Goal: Information Seeking & Learning: Learn about a topic

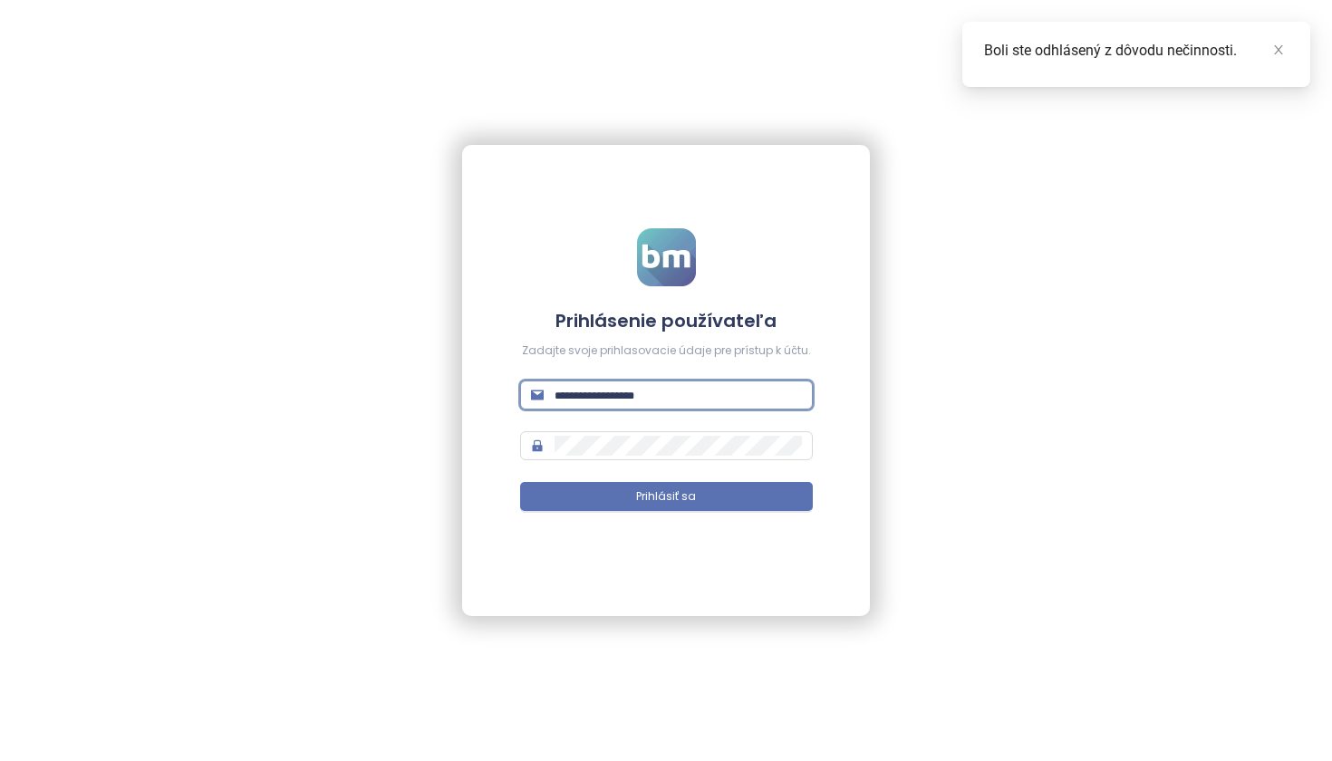
type input "**********"
click at [666, 496] on button "Prihlásiť sa" at bounding box center [666, 496] width 293 height 29
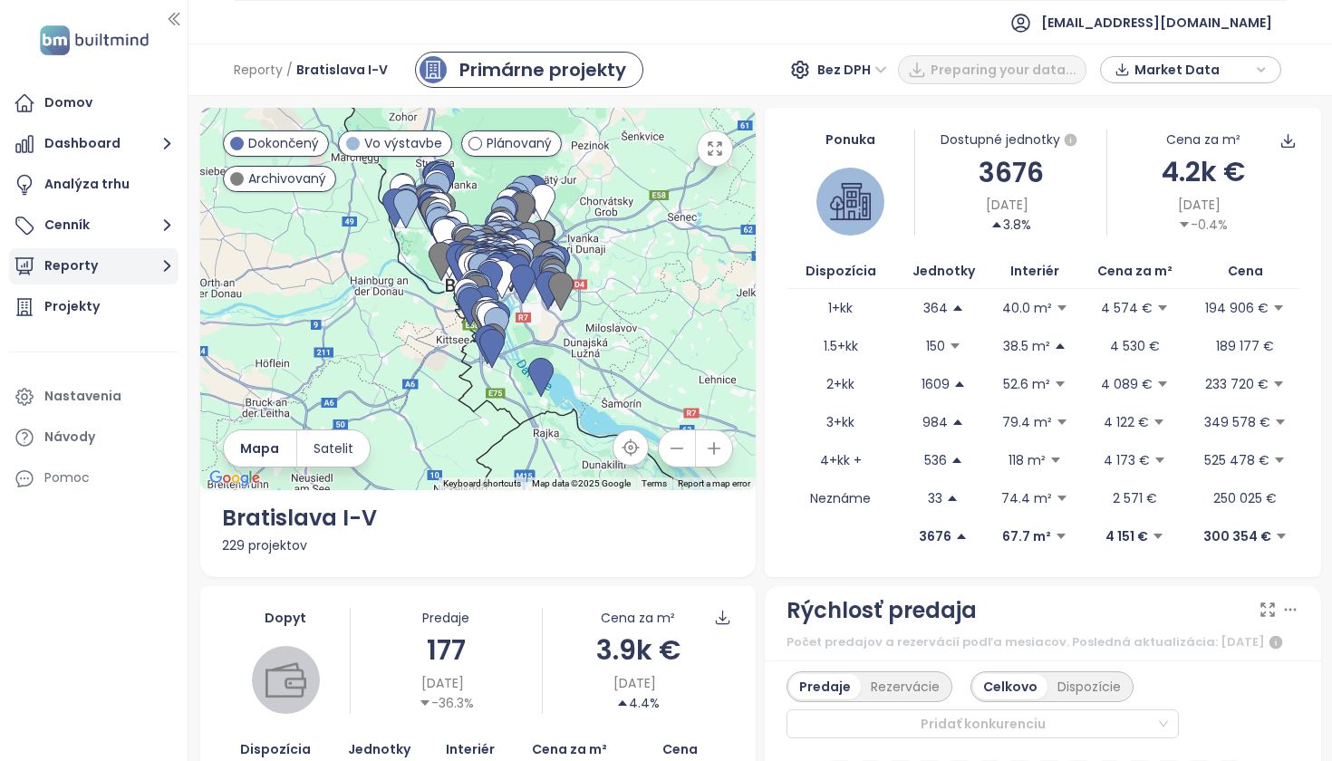
click at [108, 259] on button "Reporty" at bounding box center [93, 266] width 169 height 36
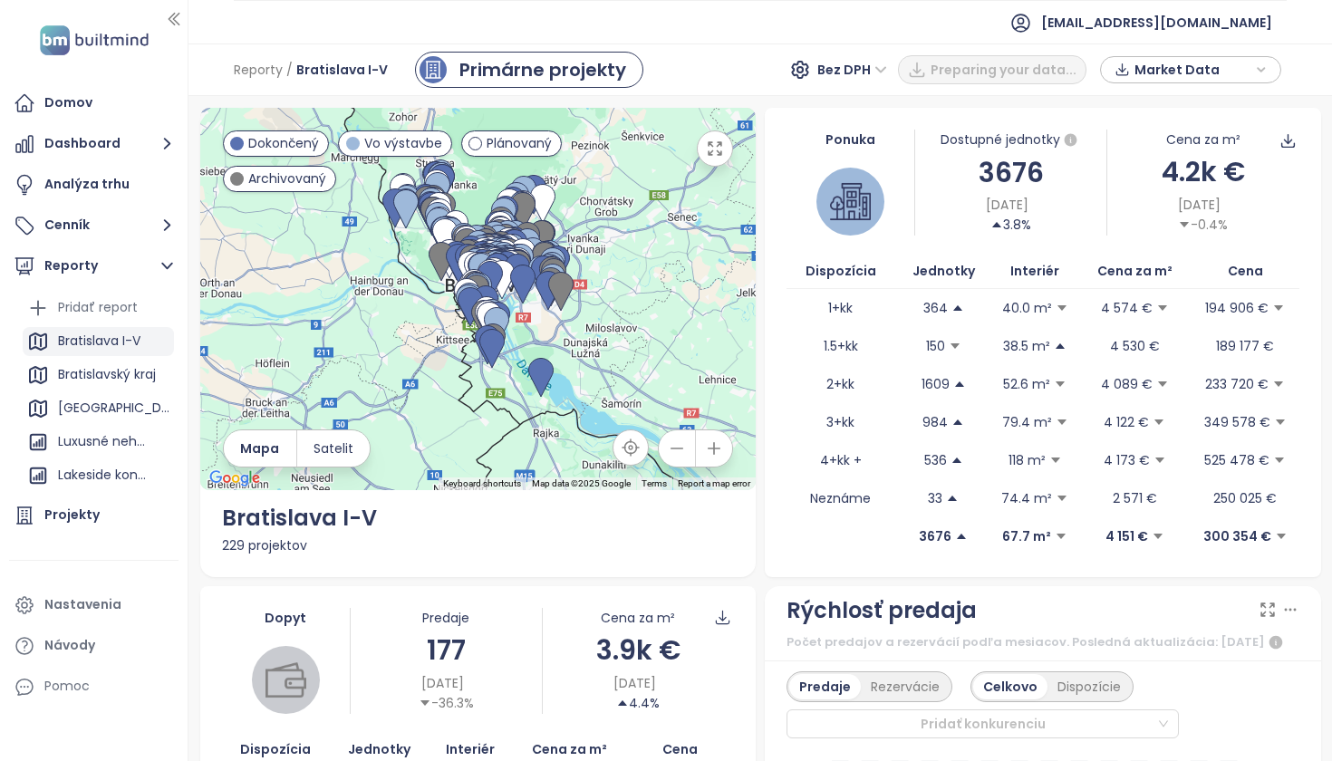
click at [114, 341] on div "Bratislava I-V" at bounding box center [99, 341] width 82 height 23
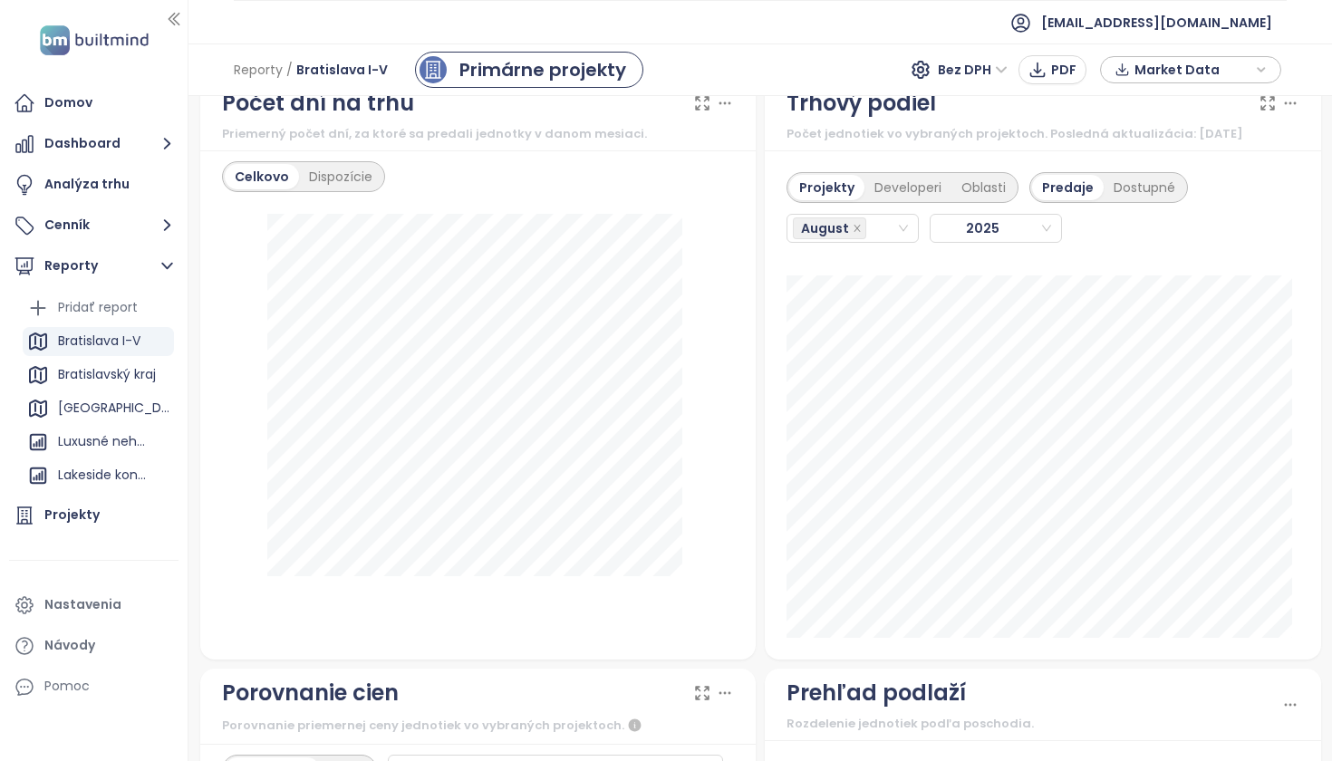
scroll to position [2205, 0]
click at [905, 198] on div "Developeri" at bounding box center [907, 186] width 87 height 25
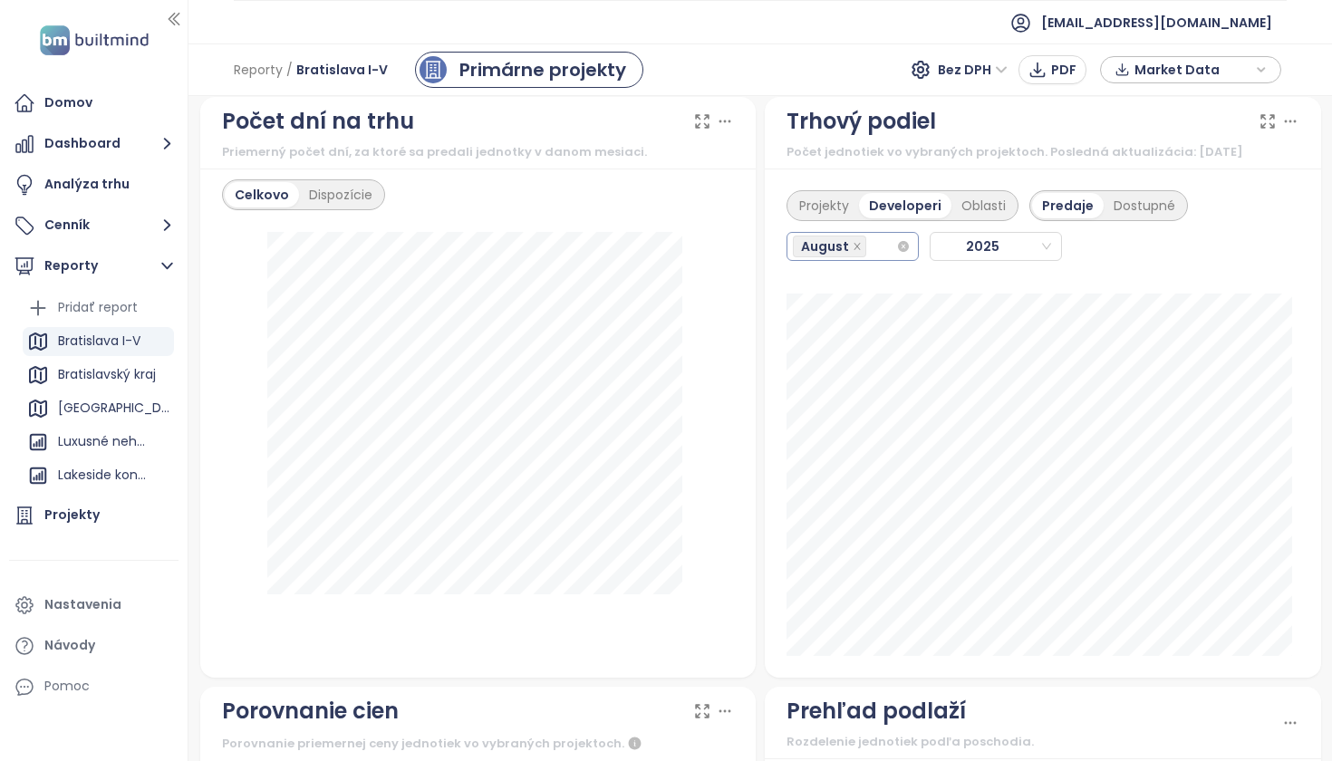
scroll to position [2185, 0]
click at [868, 260] on div "August" at bounding box center [844, 247] width 103 height 25
click at [833, 468] on div "July" at bounding box center [844, 470] width 101 height 20
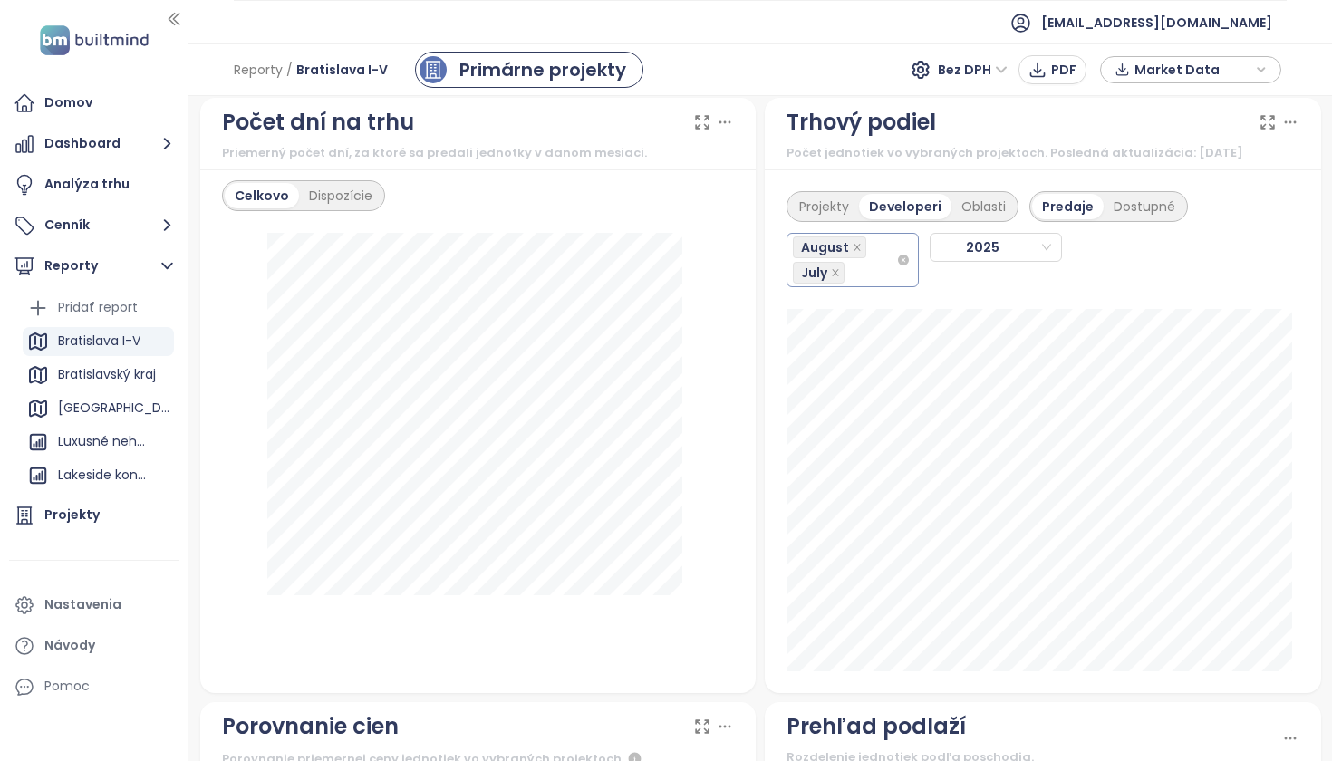
click at [863, 285] on div "August July" at bounding box center [844, 260] width 103 height 51
click at [847, 433] on div "May" at bounding box center [844, 438] width 101 height 20
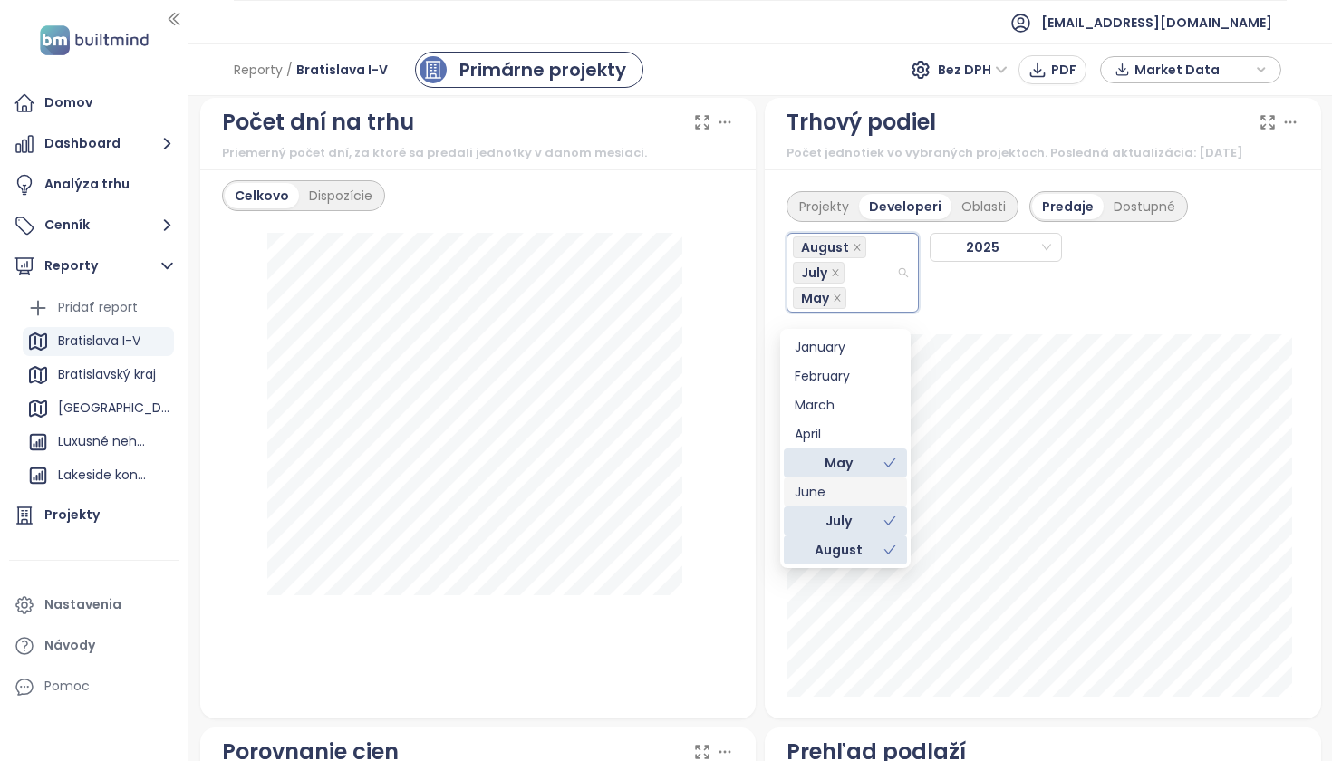
click at [851, 492] on div "June" at bounding box center [844, 492] width 101 height 20
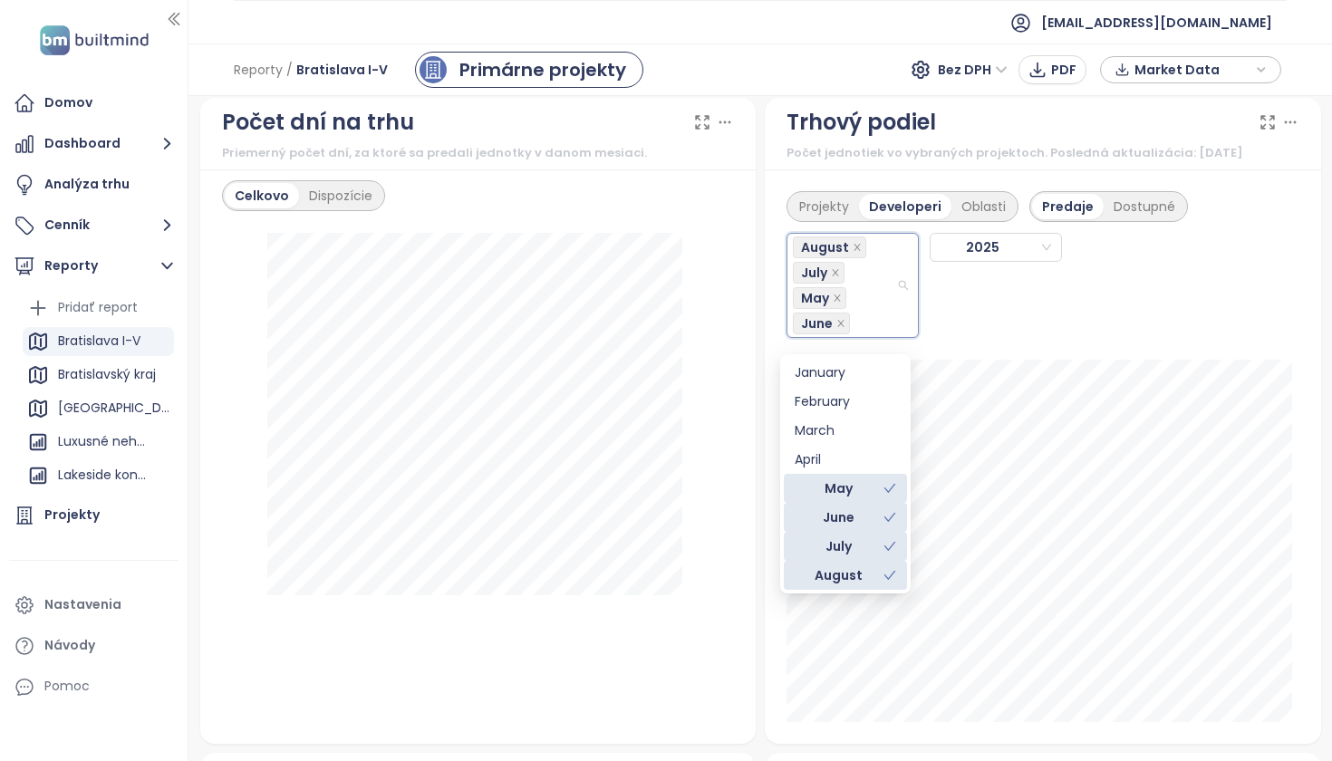
click at [1294, 390] on div "Projekty Developeri Oblasti Predaje Dostupné August July May [DATE]" at bounding box center [1043, 456] width 556 height 574
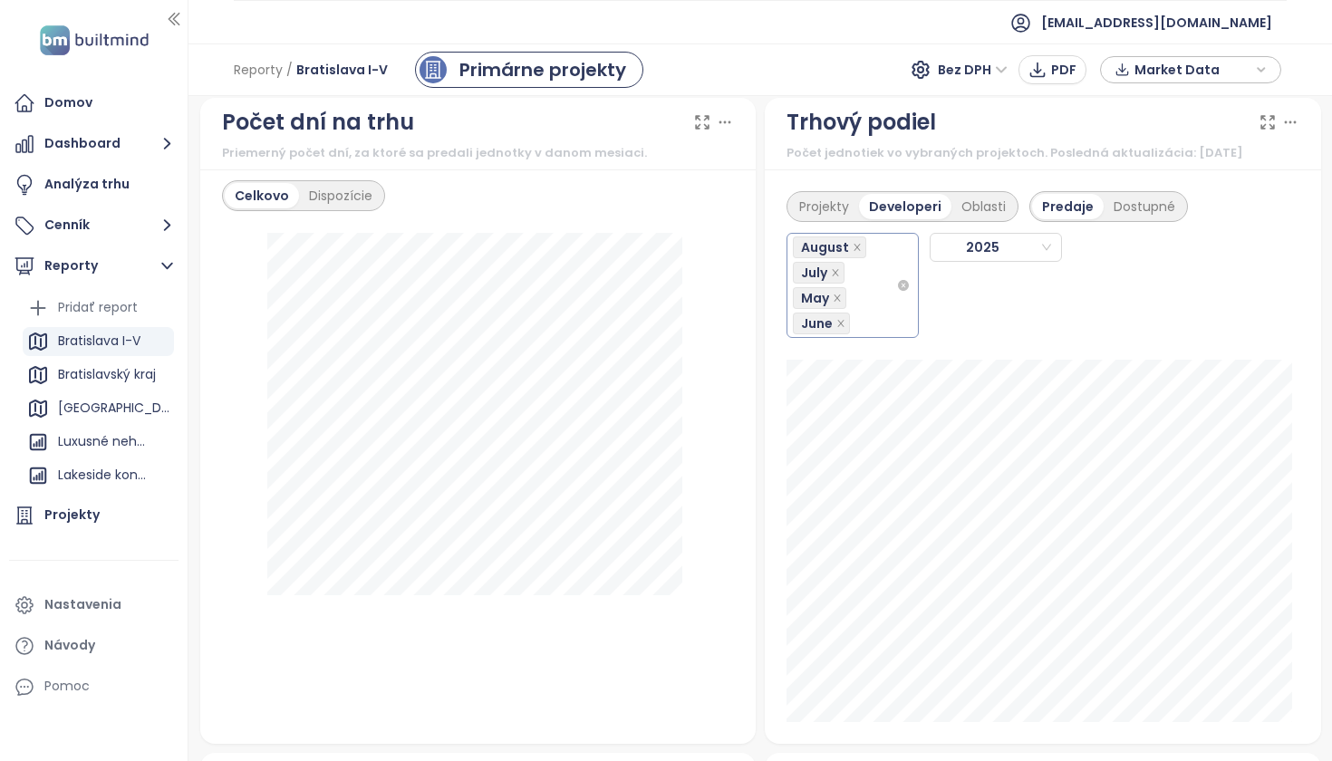
click at [860, 303] on div "August July May June" at bounding box center [844, 285] width 103 height 101
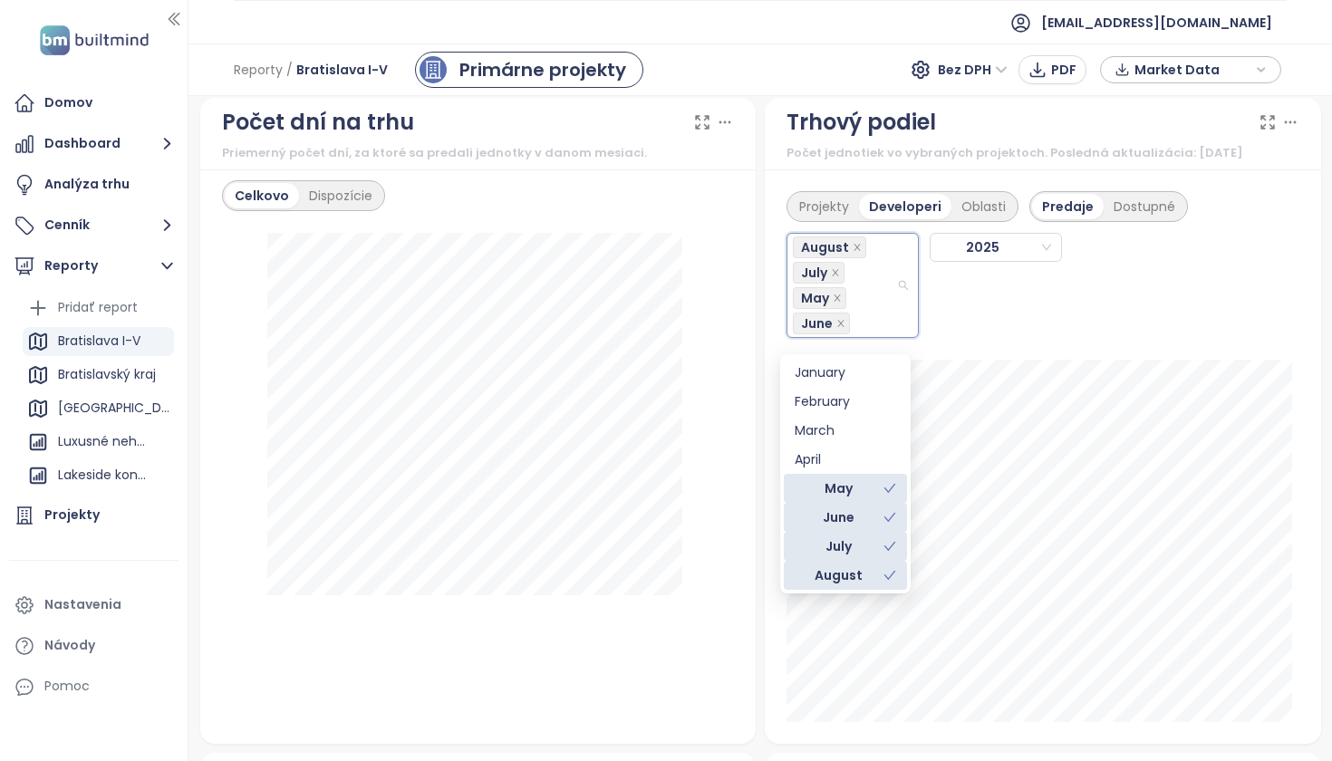
click at [881, 577] on div "August" at bounding box center [838, 575] width 89 height 20
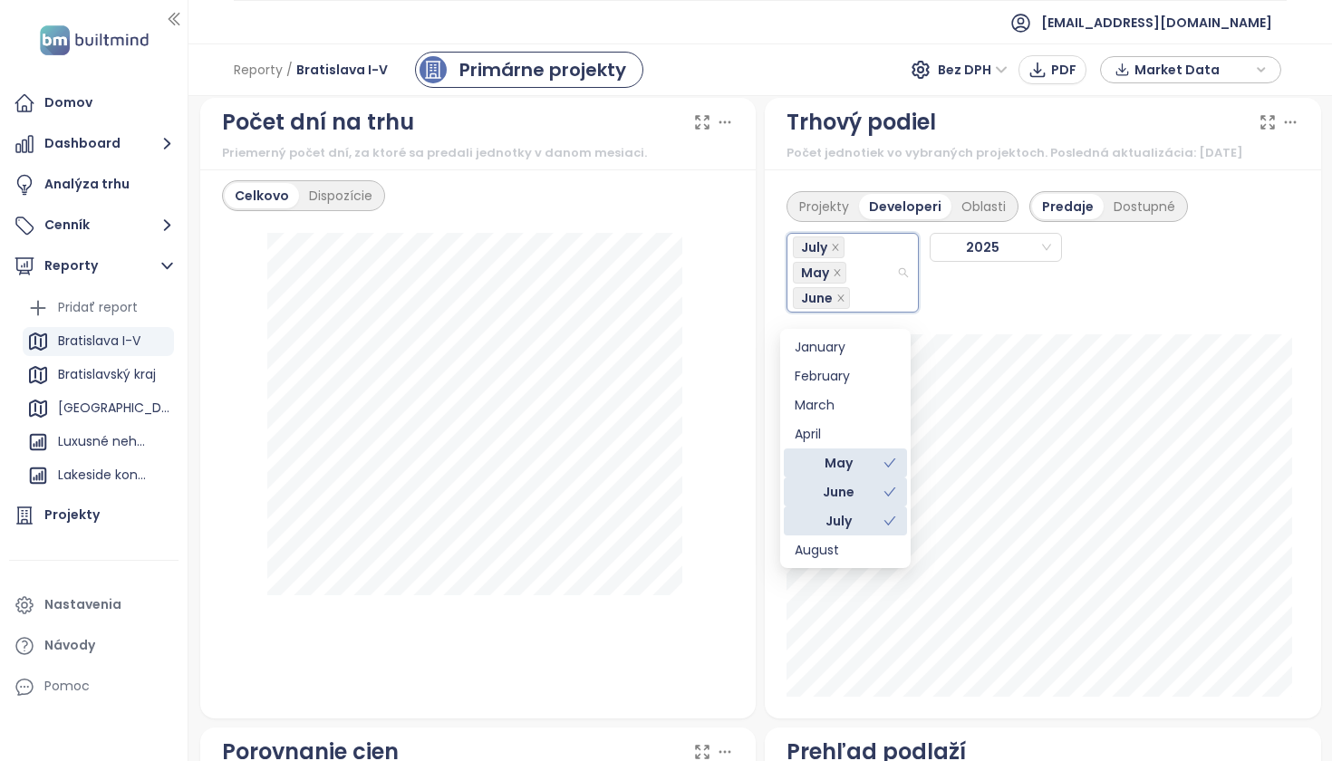
click at [876, 521] on div "July" at bounding box center [838, 521] width 89 height 20
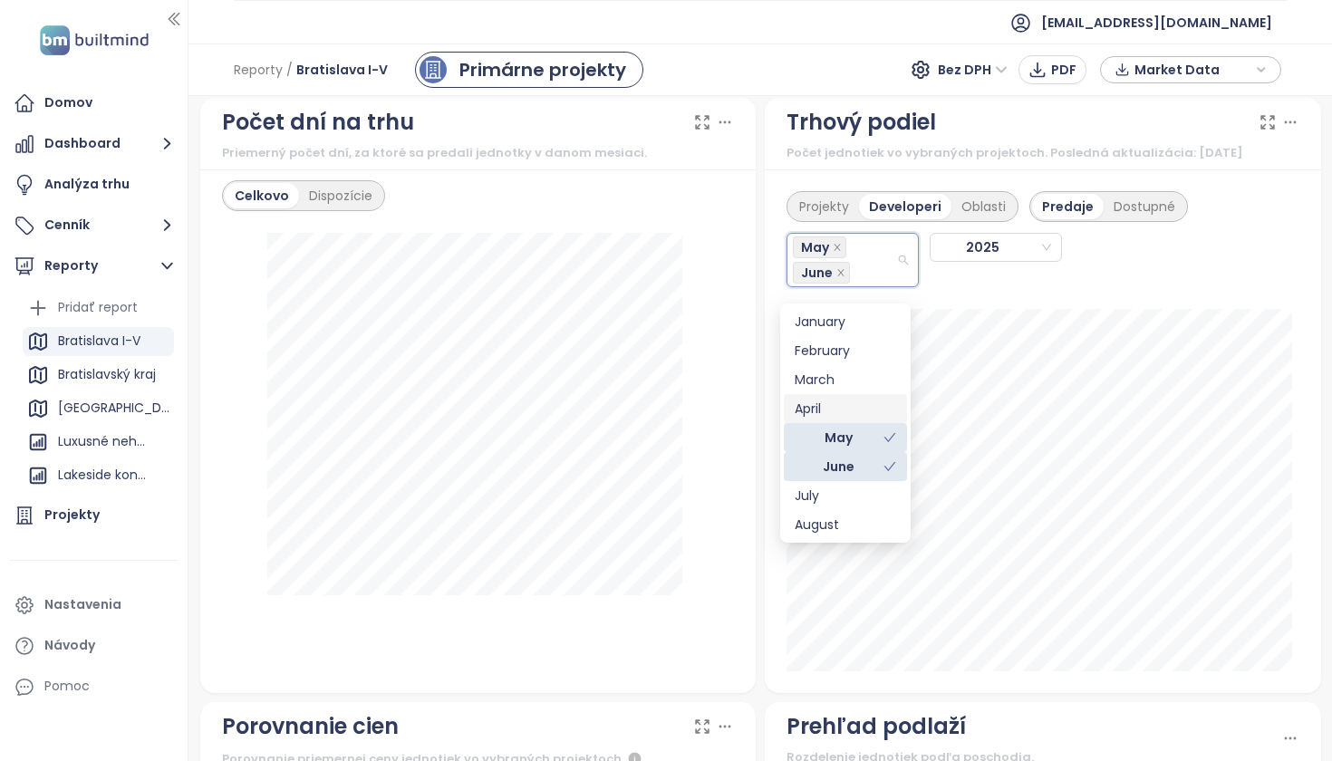
click at [870, 410] on div "April" at bounding box center [844, 409] width 101 height 20
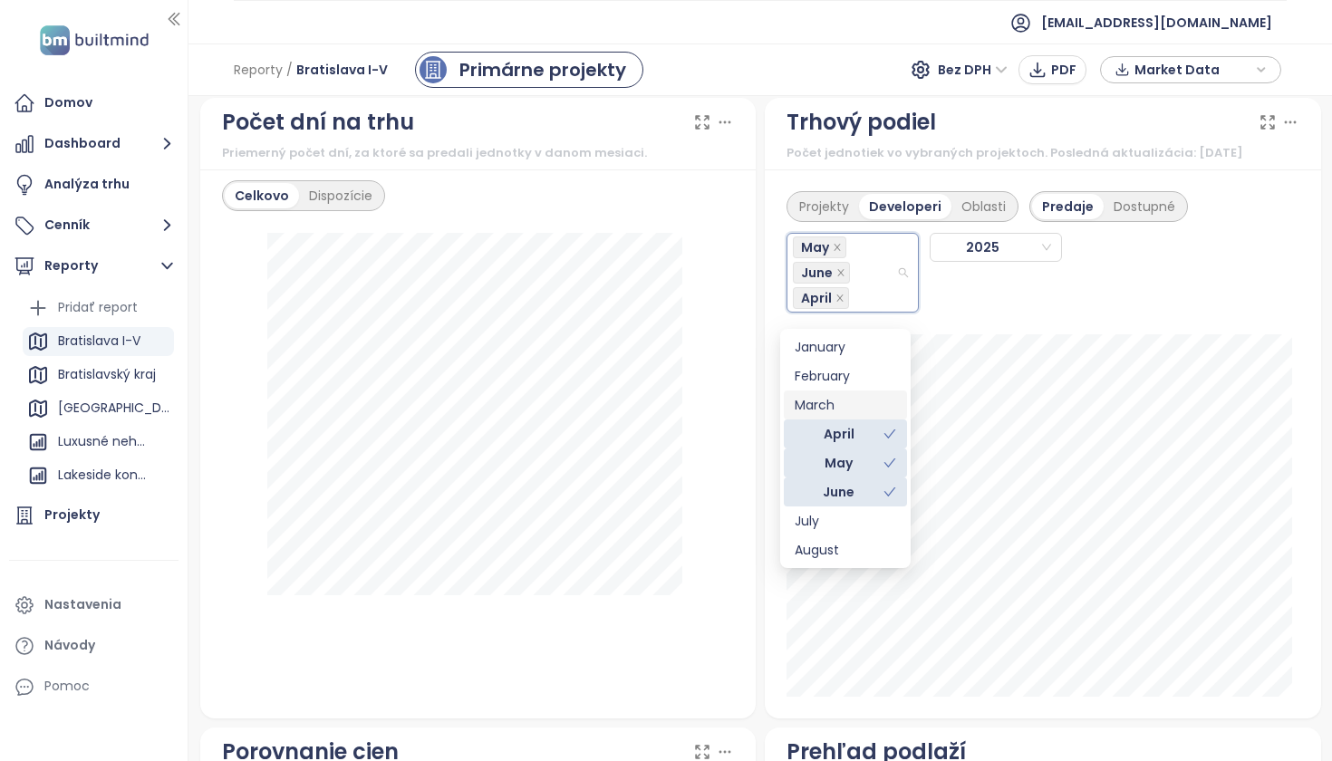
click at [1281, 343] on div "Projekty Developeri Oblasti Predaje Dostupné May June [DATE] [PERSON_NAME]: 2" at bounding box center [1043, 443] width 556 height 549
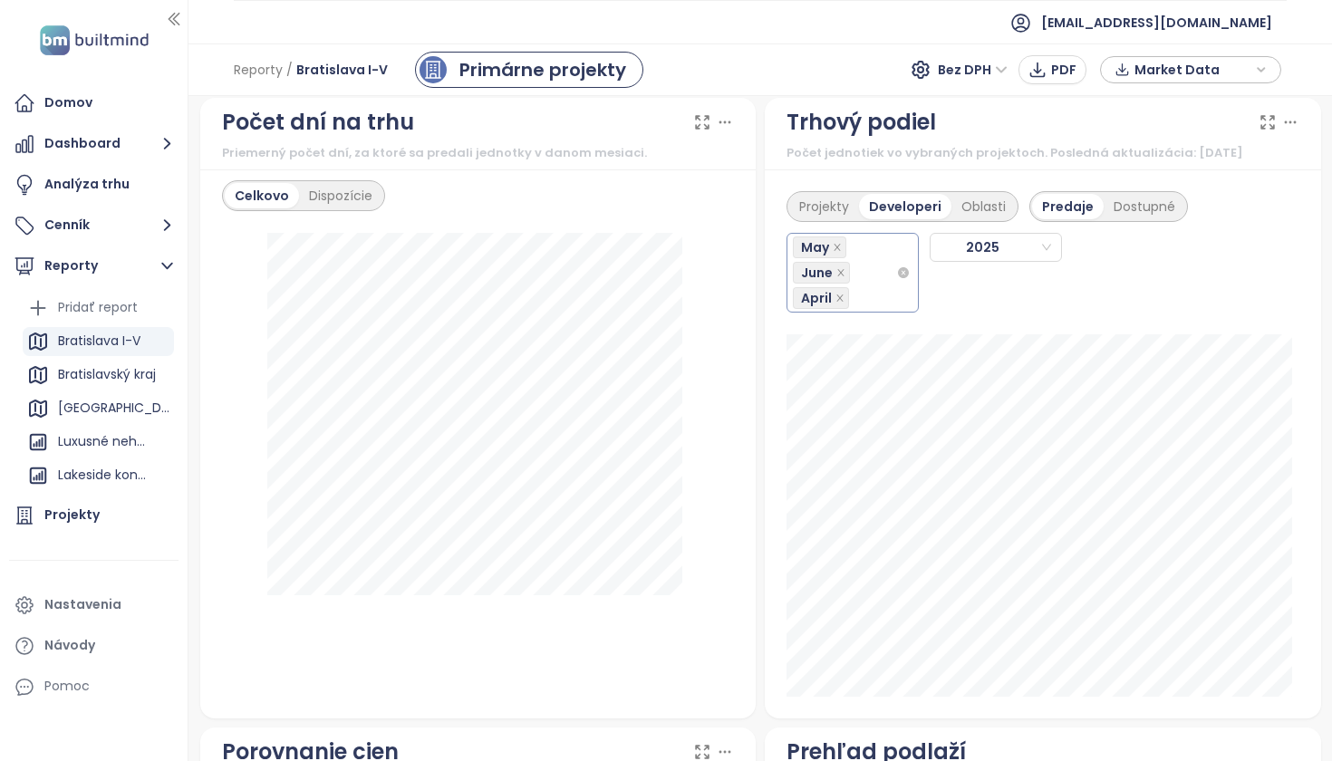
click at [861, 284] on div "May June April" at bounding box center [844, 273] width 103 height 76
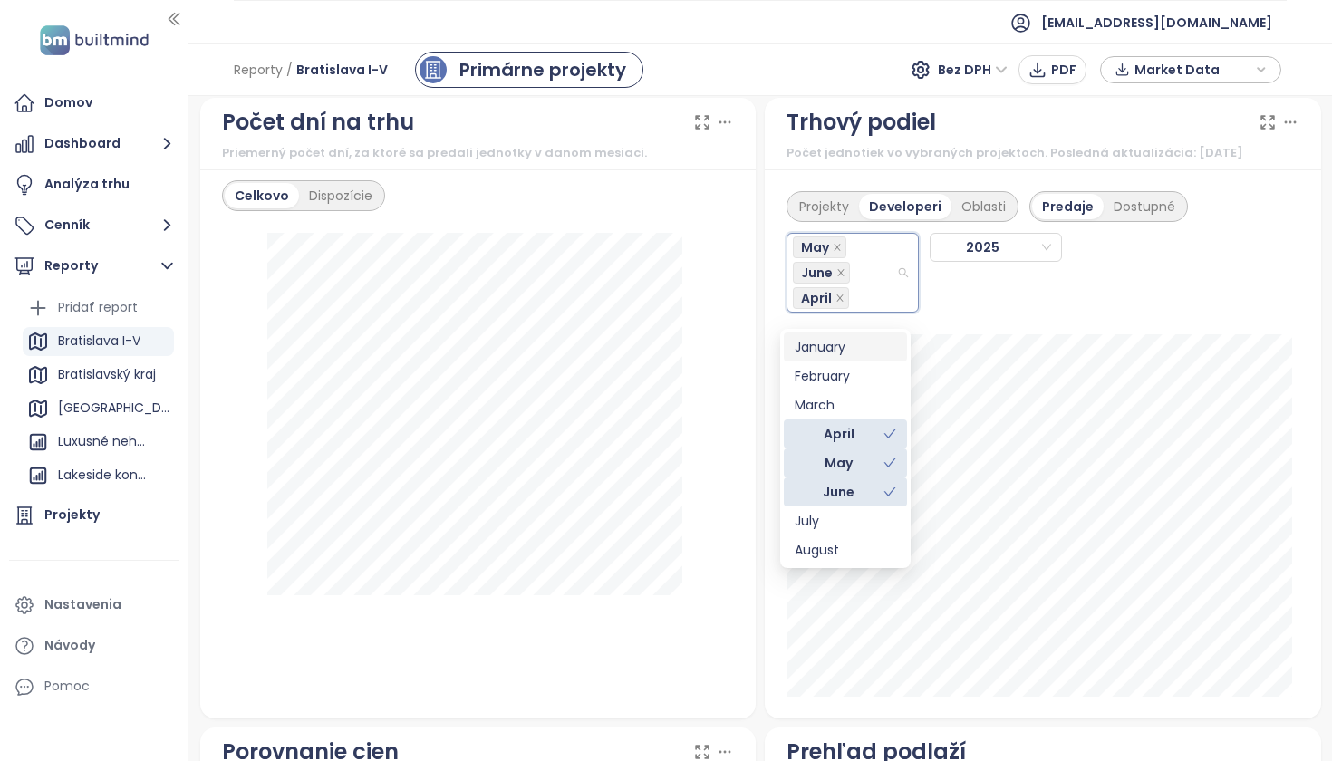
drag, startPoint x: 871, startPoint y: 349, endPoint x: 855, endPoint y: 368, distance: 24.5
click at [871, 349] on div "January" at bounding box center [844, 347] width 101 height 20
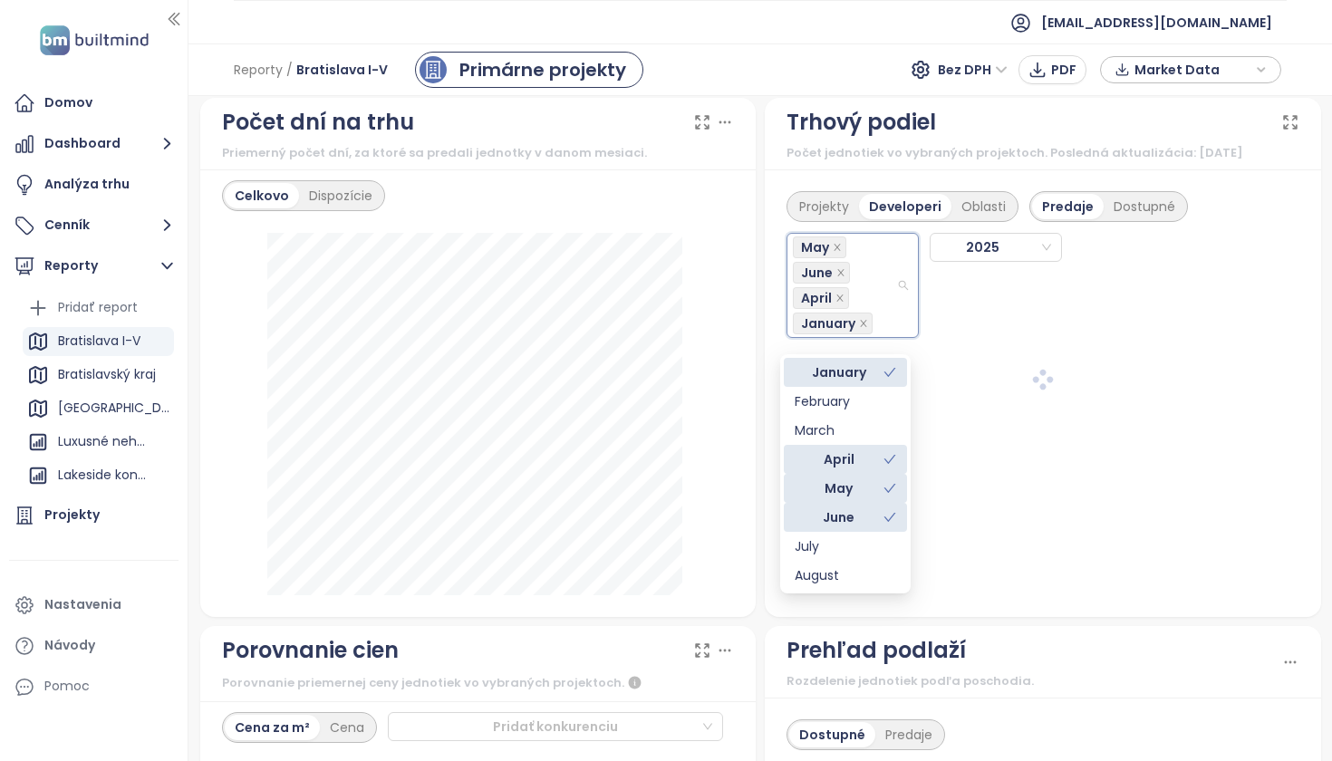
click at [852, 380] on div "January" at bounding box center [838, 372] width 89 height 20
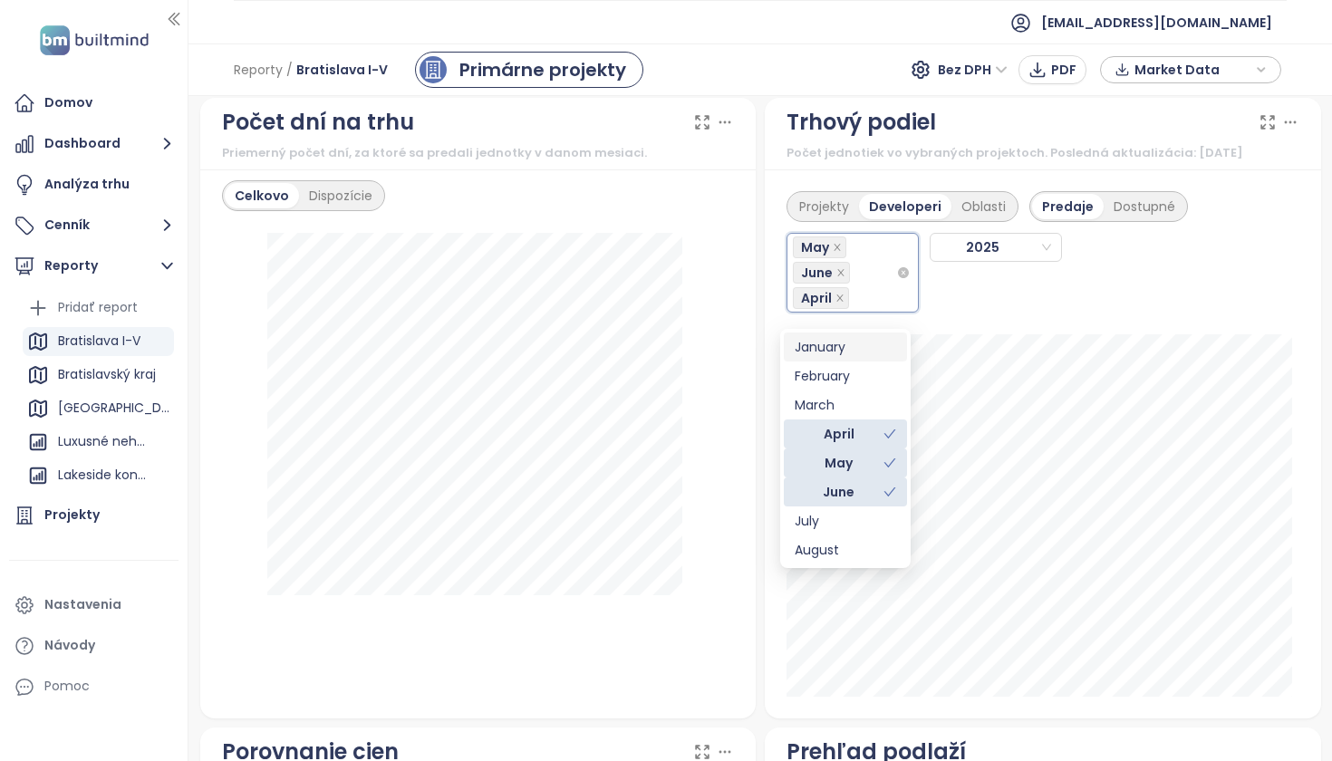
click at [858, 348] on div "January" at bounding box center [844, 347] width 101 height 20
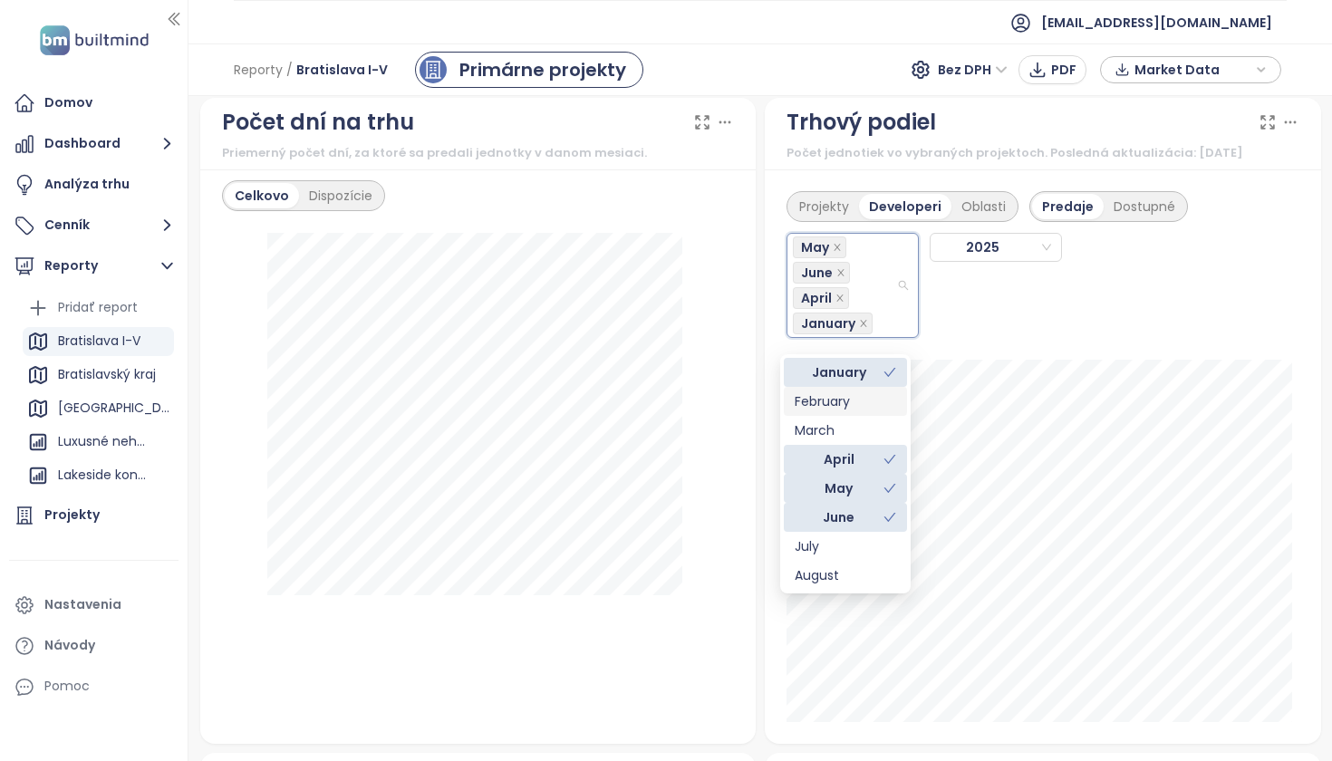
click at [856, 399] on div "February" at bounding box center [844, 401] width 101 height 20
click at [852, 428] on div "March" at bounding box center [844, 430] width 101 height 20
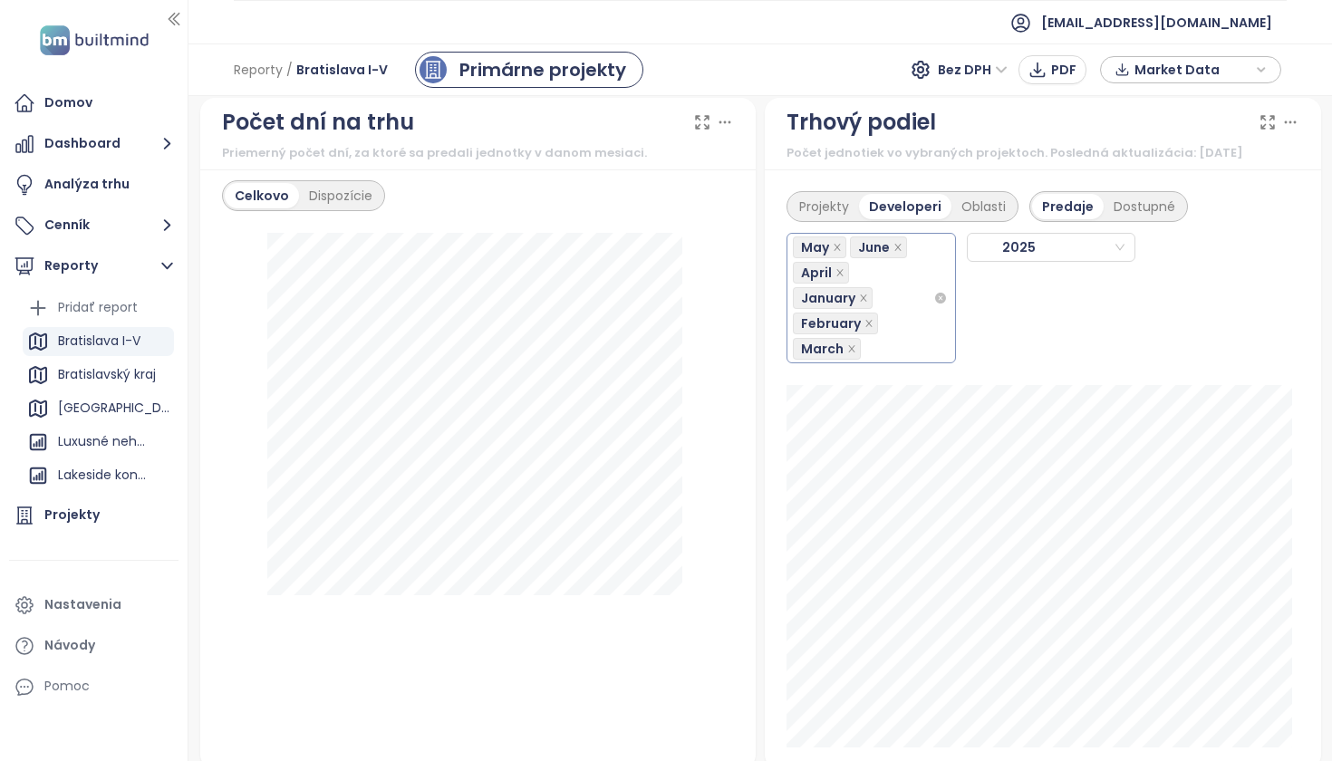
click at [900, 335] on div "May June April January February March" at bounding box center [863, 298] width 140 height 127
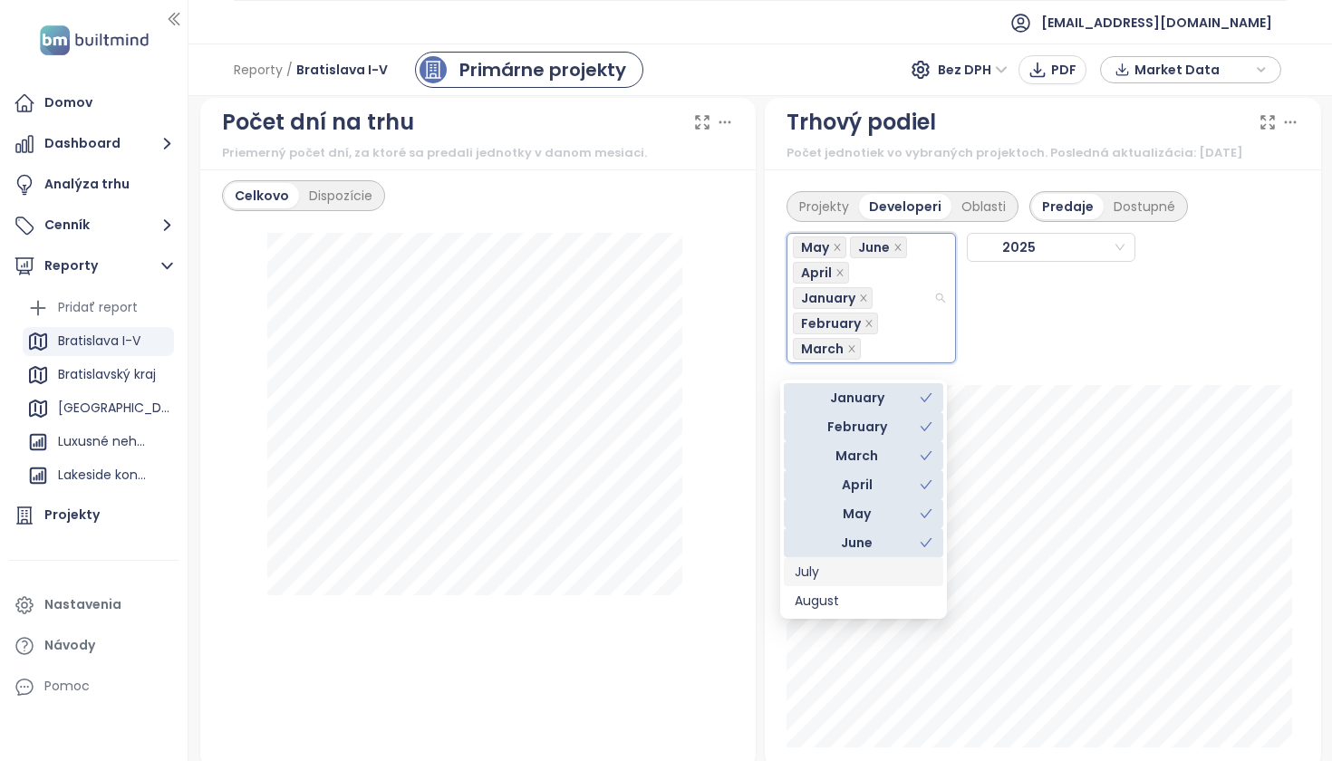
click at [881, 576] on div "July" at bounding box center [863, 572] width 138 height 20
click at [880, 599] on div "August" at bounding box center [863, 601] width 138 height 20
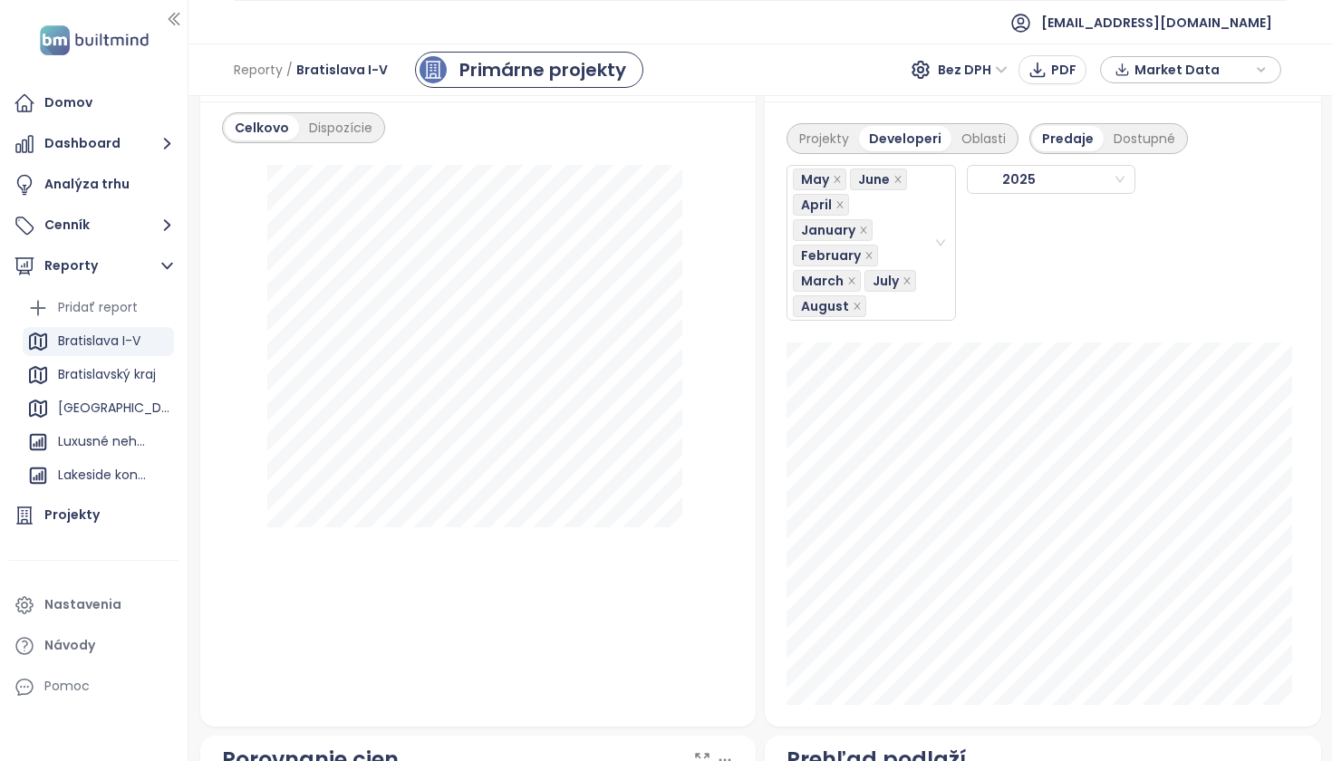
scroll to position [2259, 0]
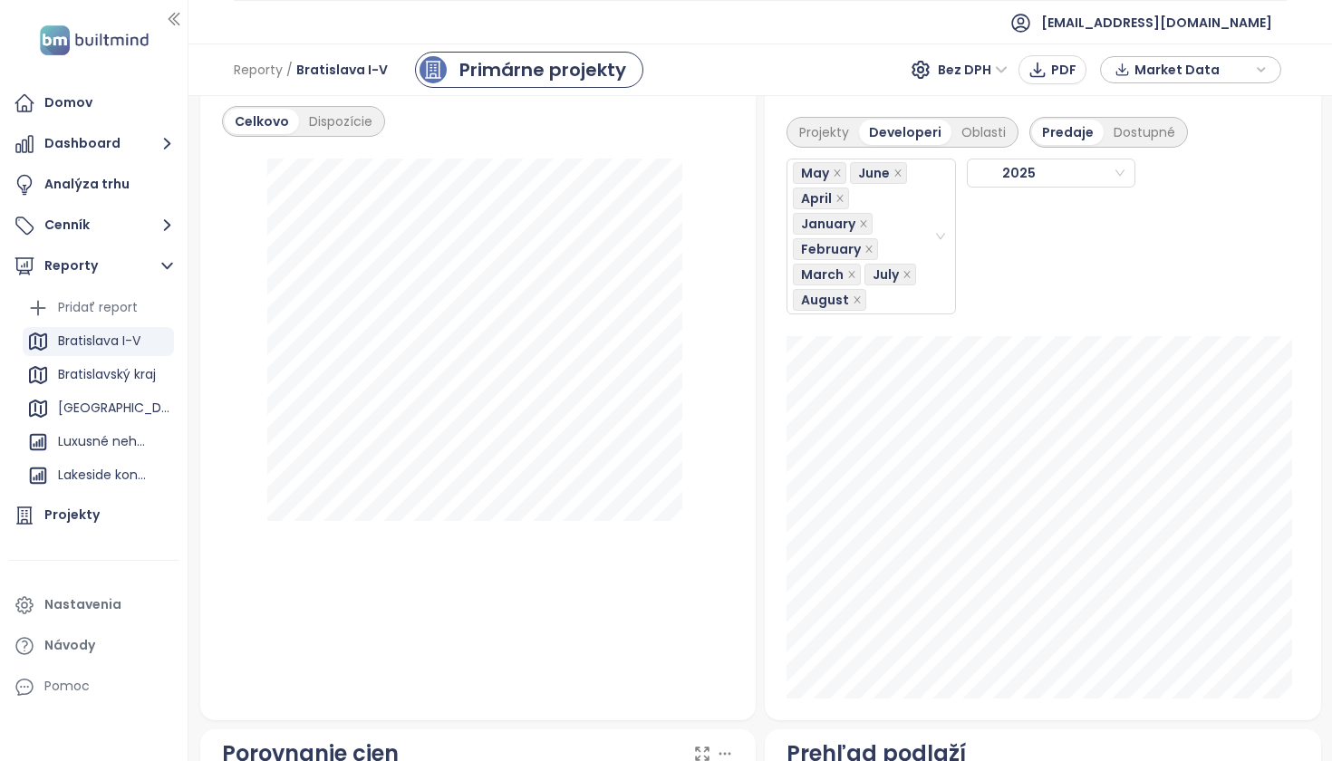
click at [773, 640] on div "Projekty Developeri Oblasti Predaje Dostupné May June April January February Ma…" at bounding box center [1043, 407] width 556 height 625
